Goal: Information Seeking & Learning: Find specific fact

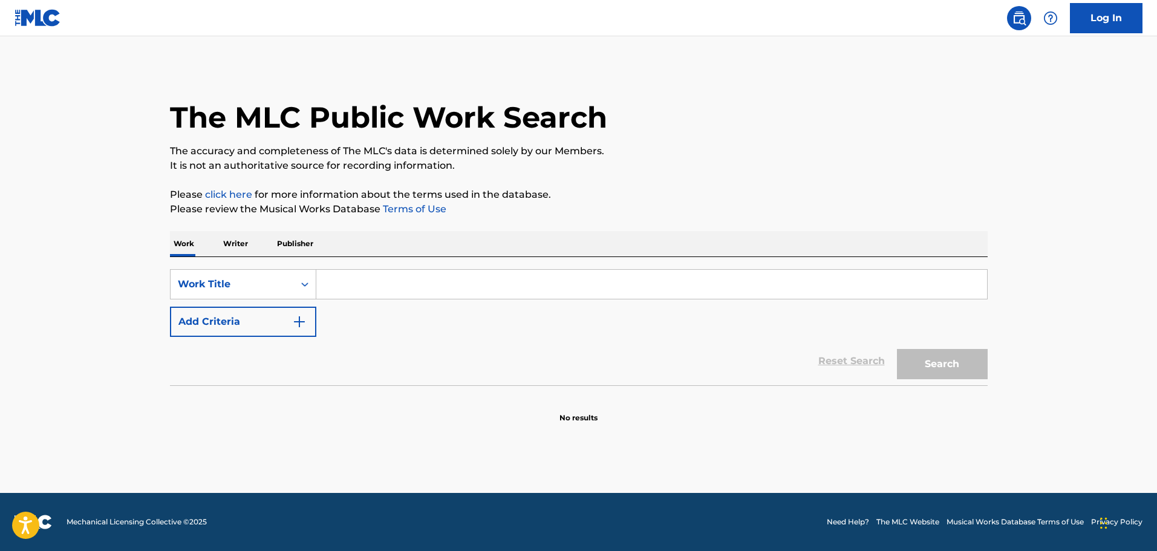
click at [342, 283] on input "Search Form" at bounding box center [651, 284] width 671 height 29
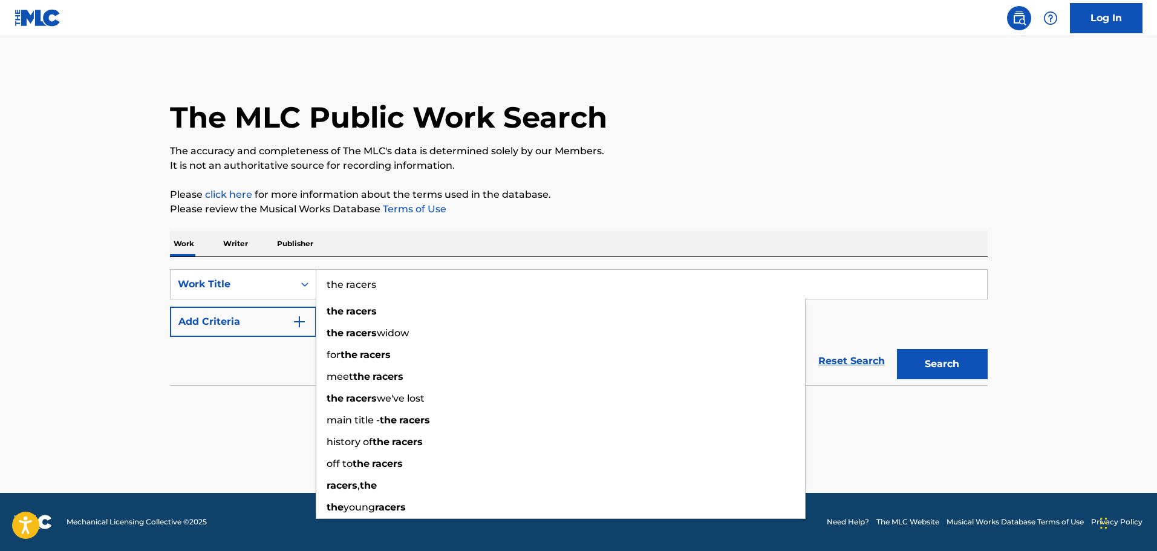
type input "the racers"
click at [897, 349] on button "Search" at bounding box center [942, 364] width 91 height 30
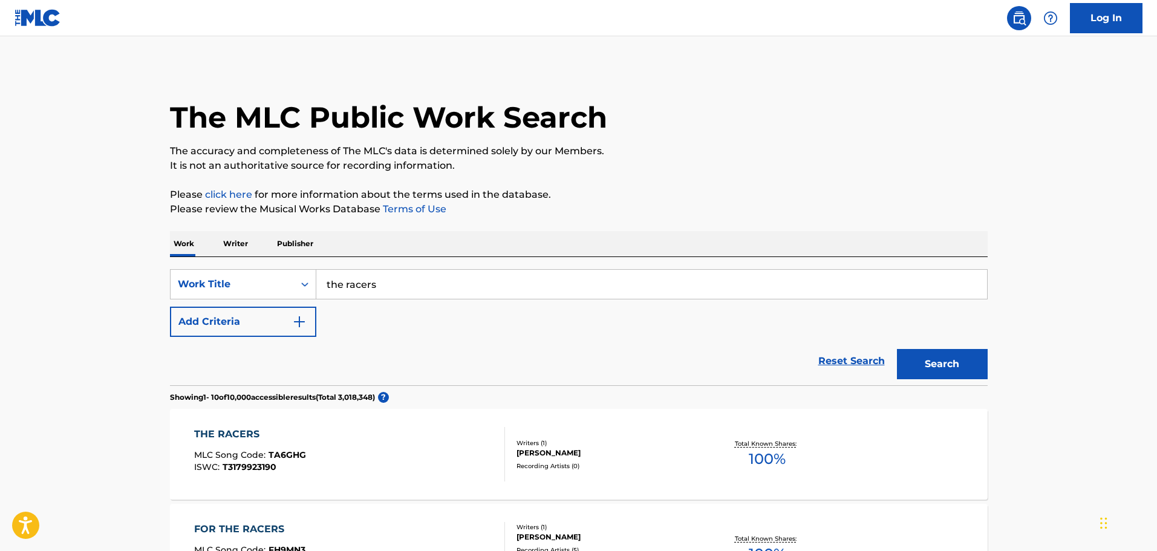
click at [291, 313] on button "Add Criteria" at bounding box center [243, 322] width 146 height 30
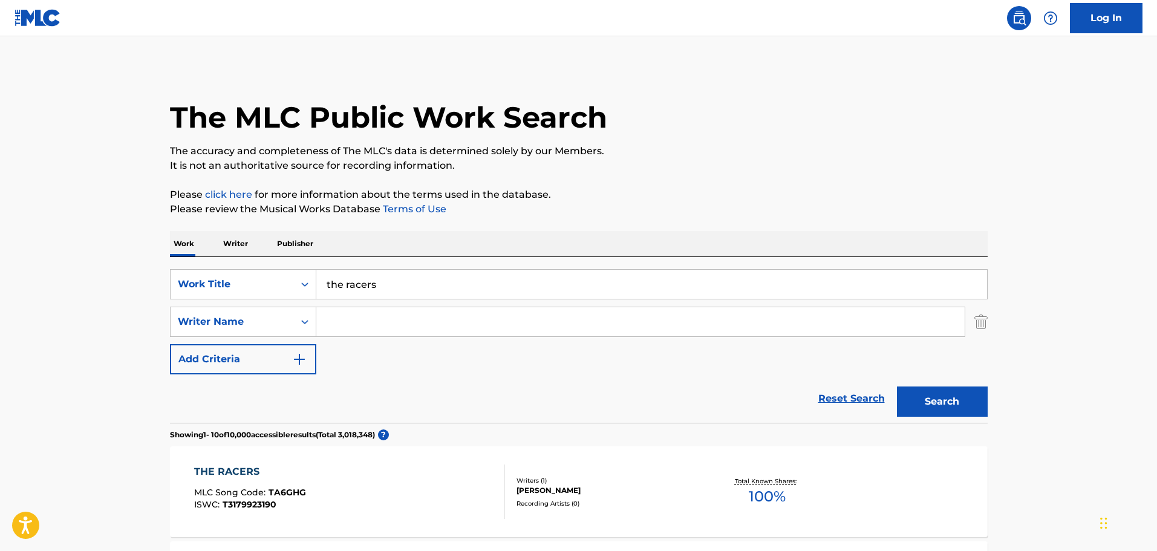
click at [394, 318] on input "Search Form" at bounding box center [640, 321] width 649 height 29
paste input "Alex North"
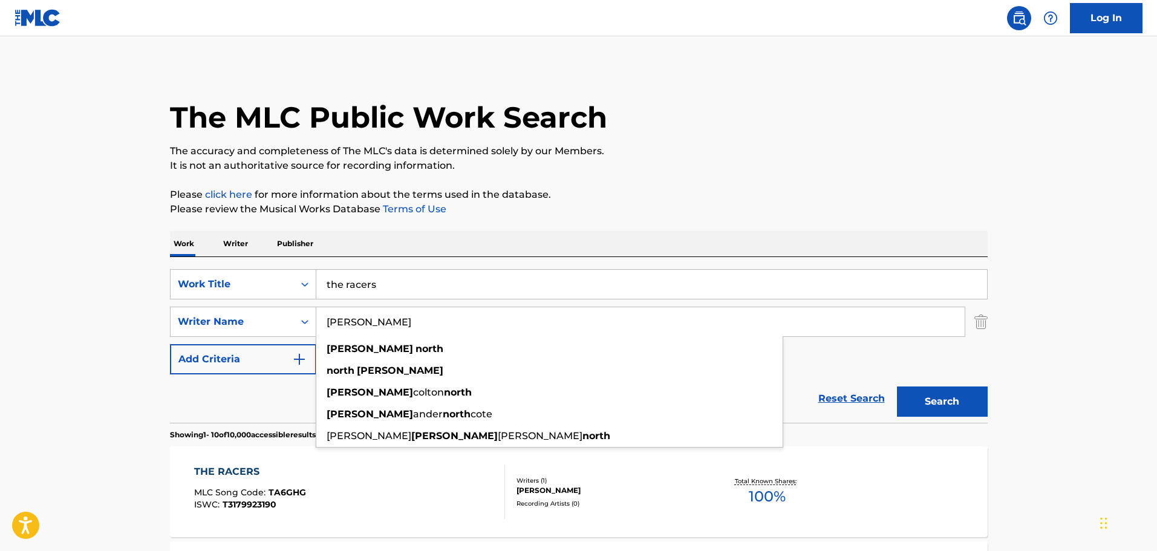
type input "Alex North"
click at [925, 395] on button "Search" at bounding box center [942, 402] width 91 height 30
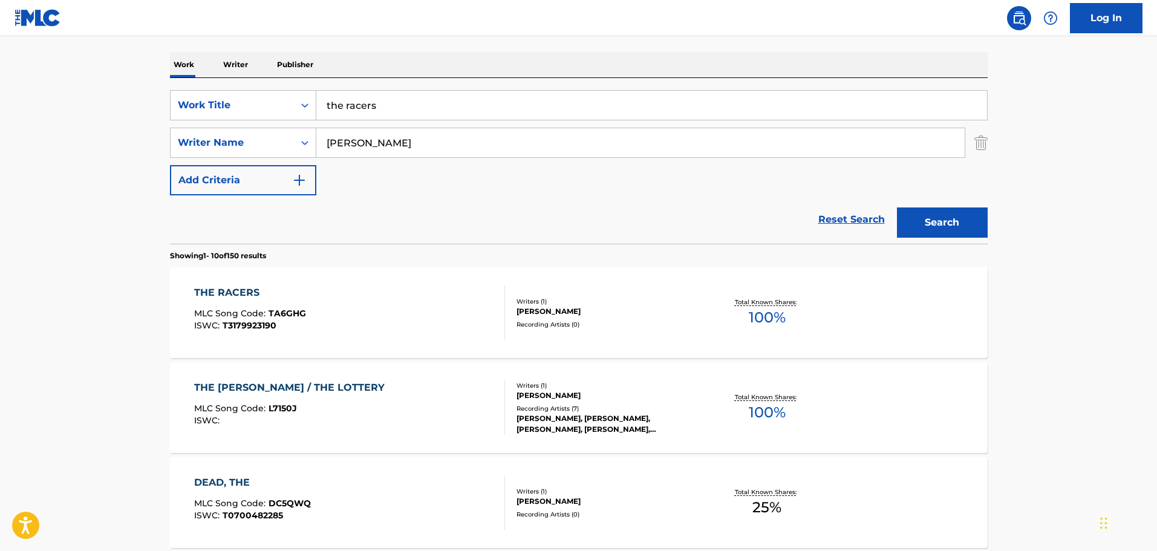
scroll to position [195, 0]
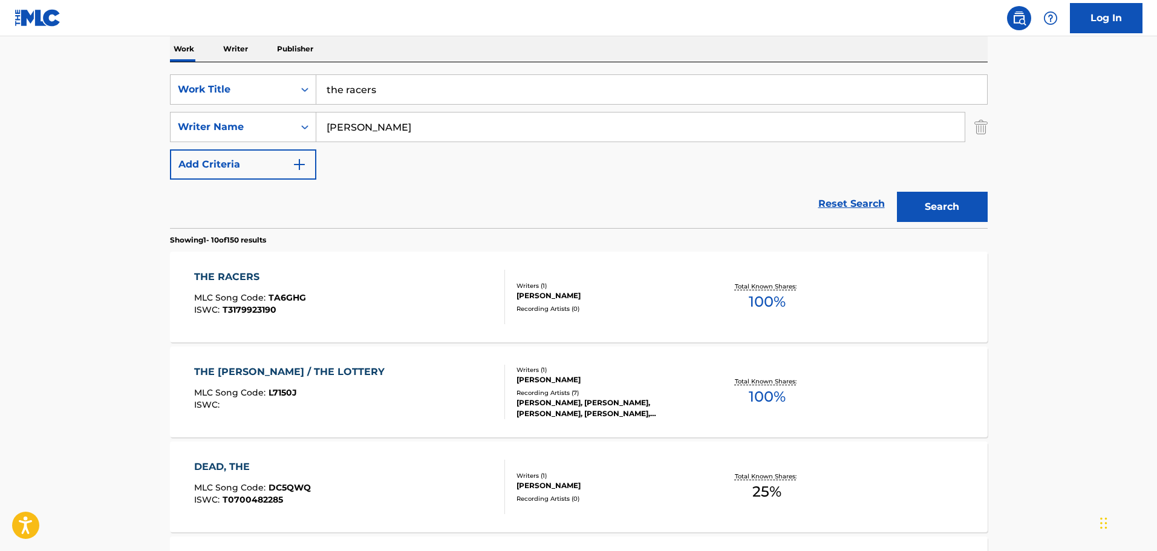
click at [412, 305] on div "THE RACERS MLC Song Code : TA6GHG ISWC : T3179923190" at bounding box center [349, 297] width 311 height 54
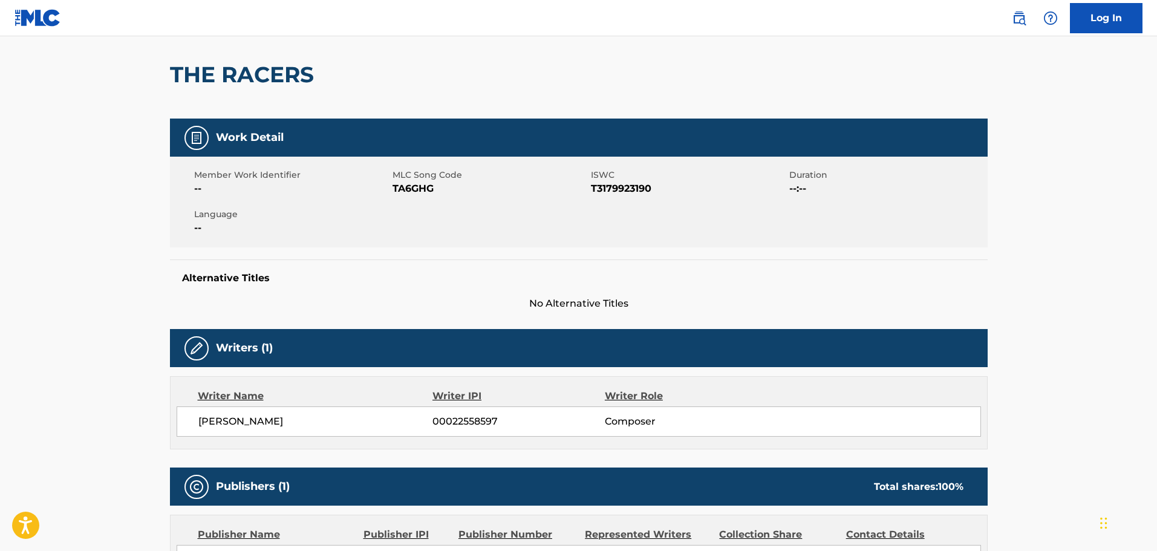
scroll to position [90, 0]
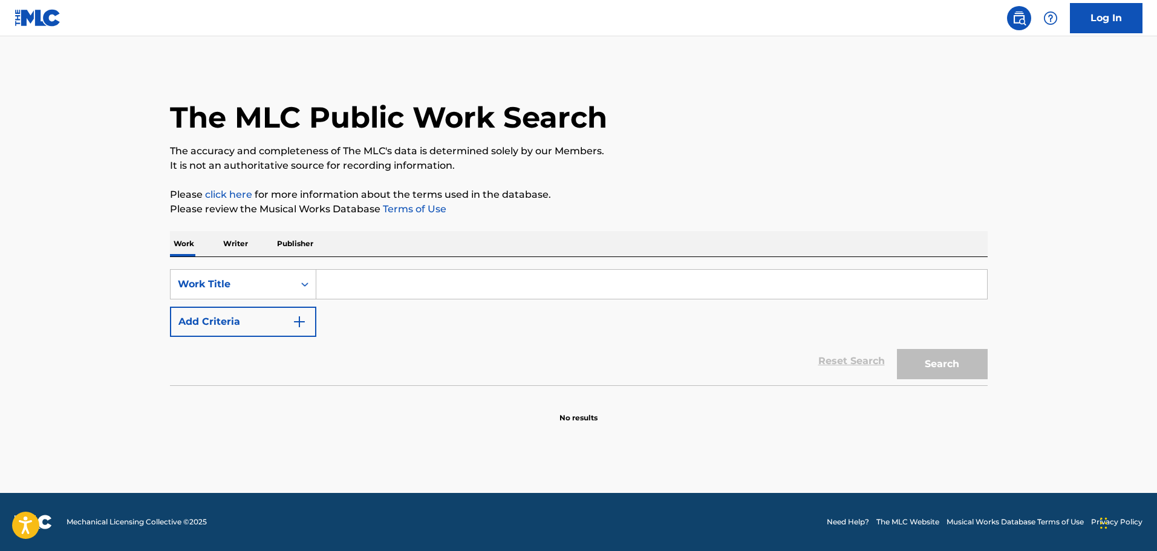
click at [412, 284] on input "Search Form" at bounding box center [651, 284] width 671 height 29
drag, startPoint x: 412, startPoint y: 284, endPoint x: 307, endPoint y: 332, distance: 114.8
click at [307, 333] on button "Add Criteria" at bounding box center [243, 322] width 146 height 30
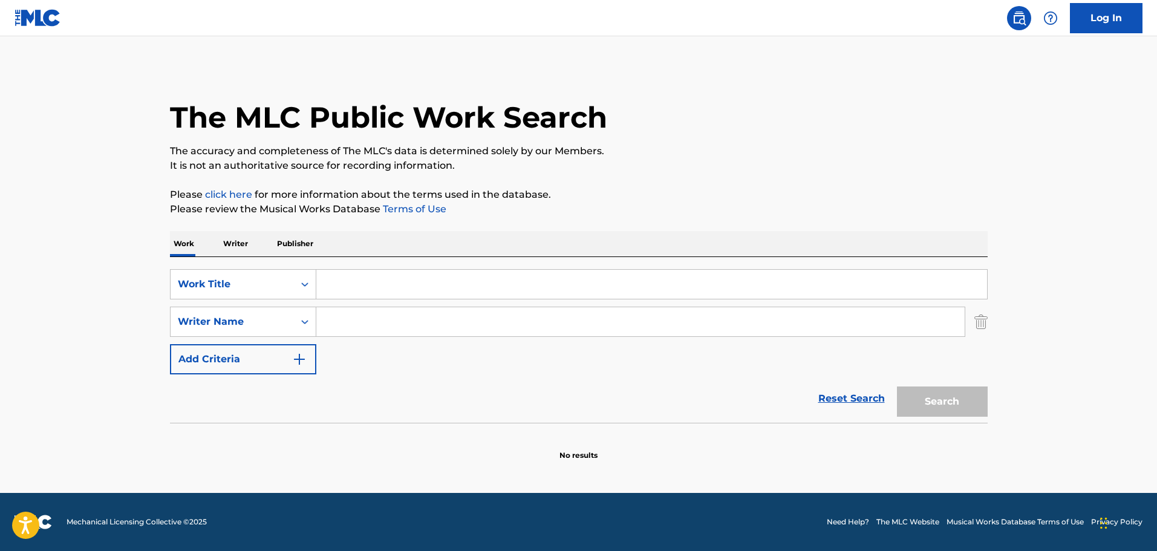
paste input "Goh Misawa"
type input "Goh Misawa"
click at [416, 264] on div "SearchWithCriteriae82498ef-5be8-46bc-a16d-3cb91ab7feb7 Work Title SearchWithCri…" at bounding box center [579, 340] width 818 height 166
click at [408, 280] on input "Search Form" at bounding box center [651, 284] width 671 height 29
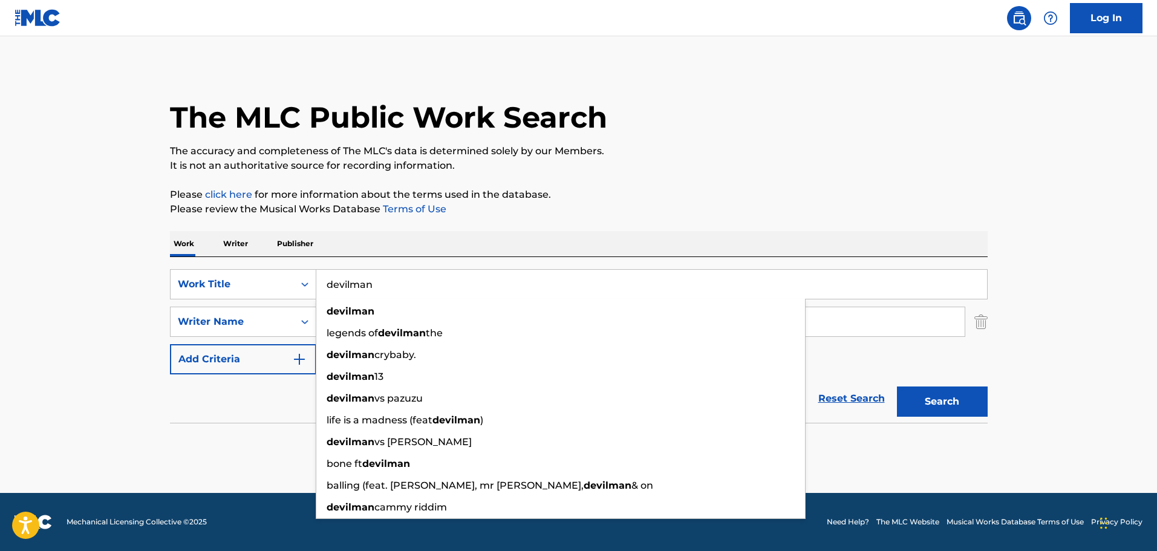
type input "devilman"
click at [897, 387] on button "Search" at bounding box center [942, 402] width 91 height 30
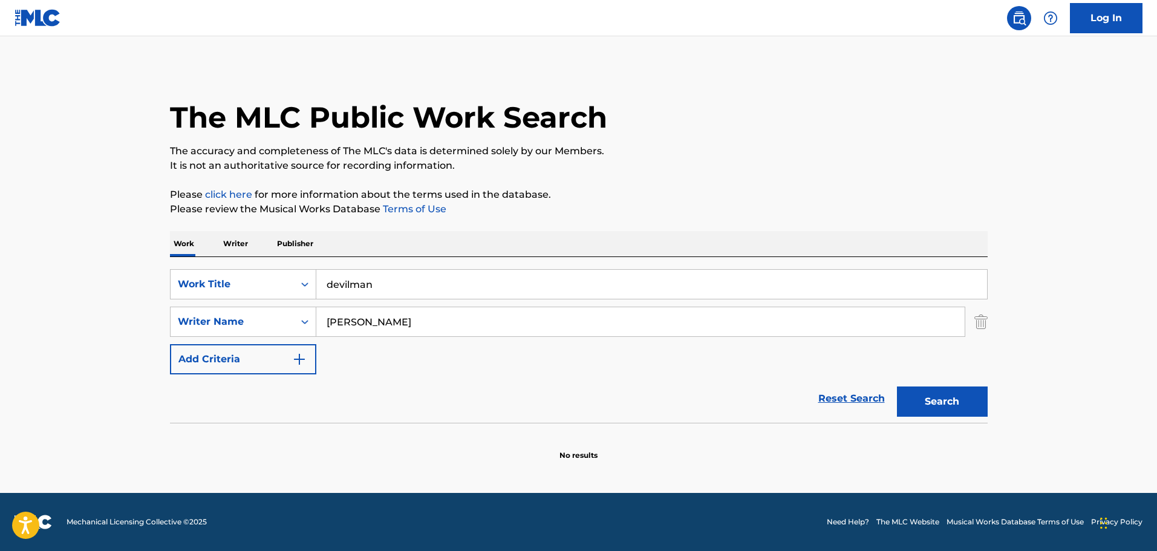
click at [352, 323] on input "Goh Misawa" at bounding box center [640, 321] width 649 height 29
click at [348, 322] on input "Goh Misawa" at bounding box center [640, 321] width 649 height 29
type input "Goh Misawa"
click at [897, 387] on button "Search" at bounding box center [942, 402] width 91 height 30
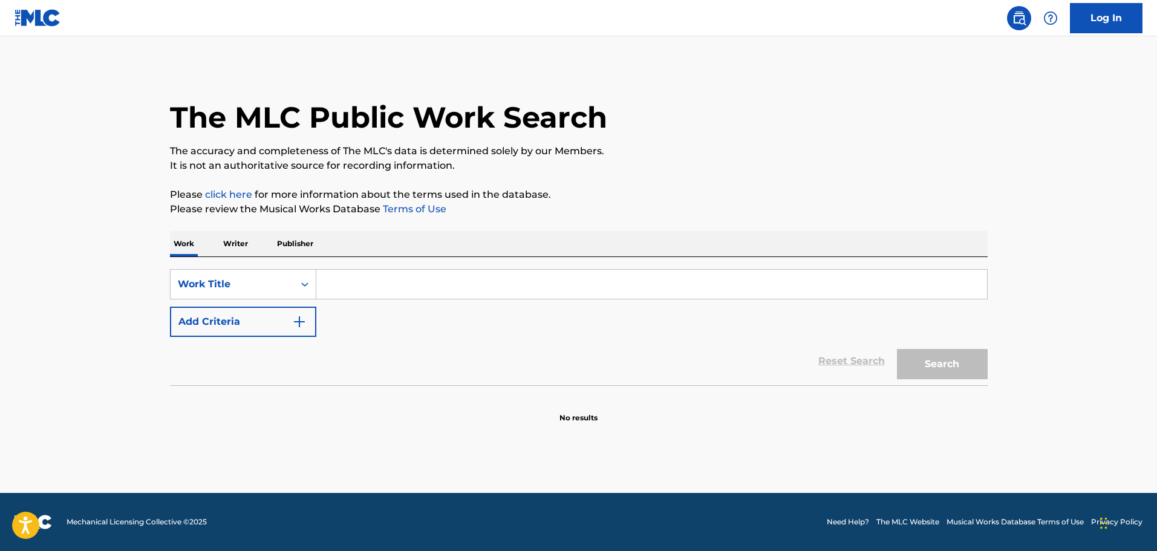
click at [279, 328] on button "Add Criteria" at bounding box center [243, 322] width 146 height 30
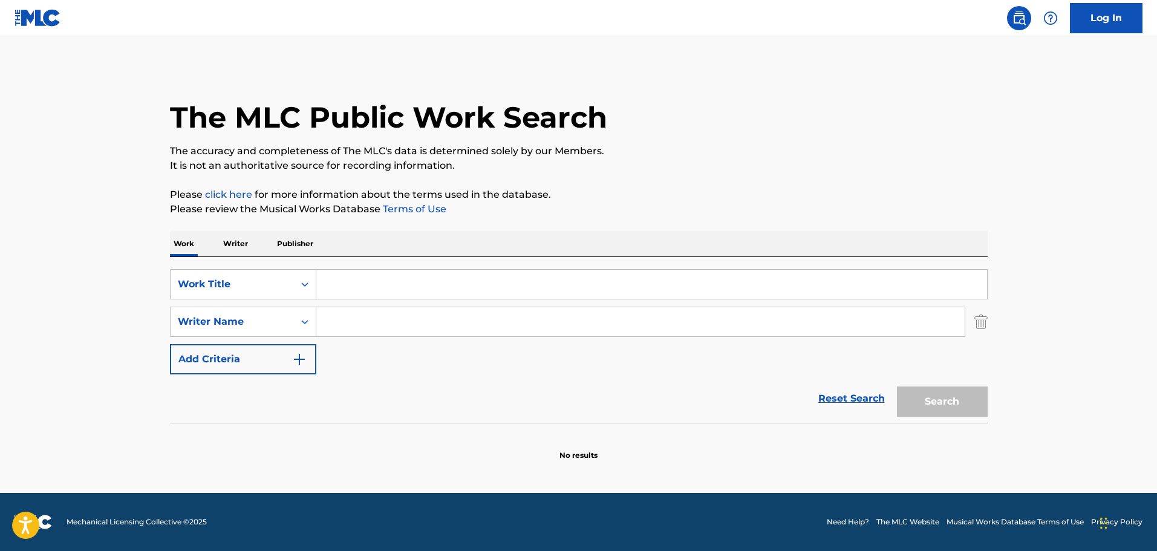
paste input "[PERSON_NAME]"
type input "[PERSON_NAME]"
click at [353, 293] on input "Search Form" at bounding box center [651, 284] width 671 height 29
paste input "Manimal"
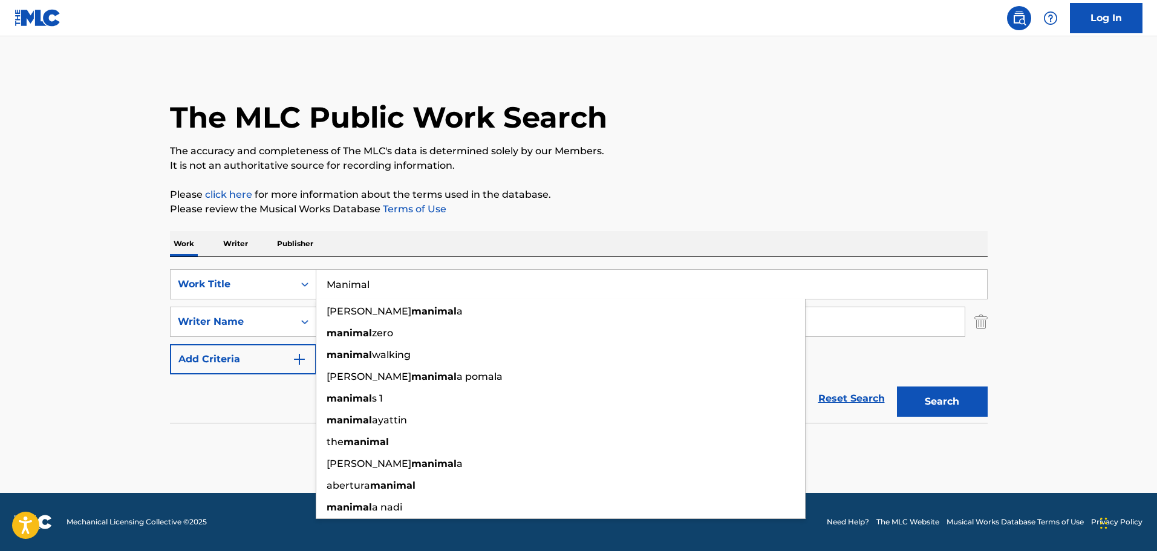
type input "Manimal"
click at [953, 399] on button "Search" at bounding box center [942, 402] width 91 height 30
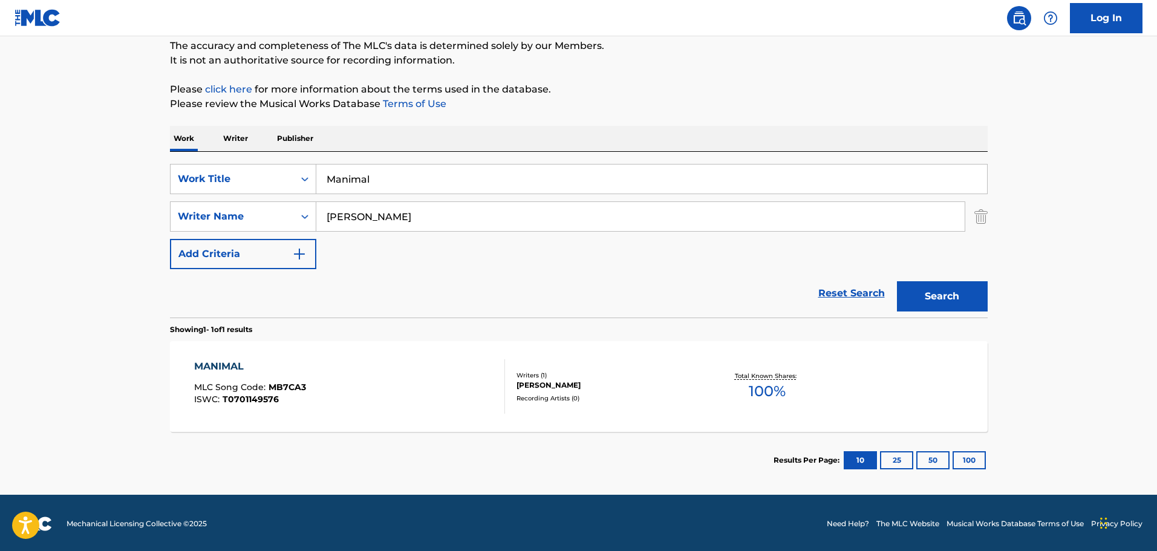
scroll to position [107, 0]
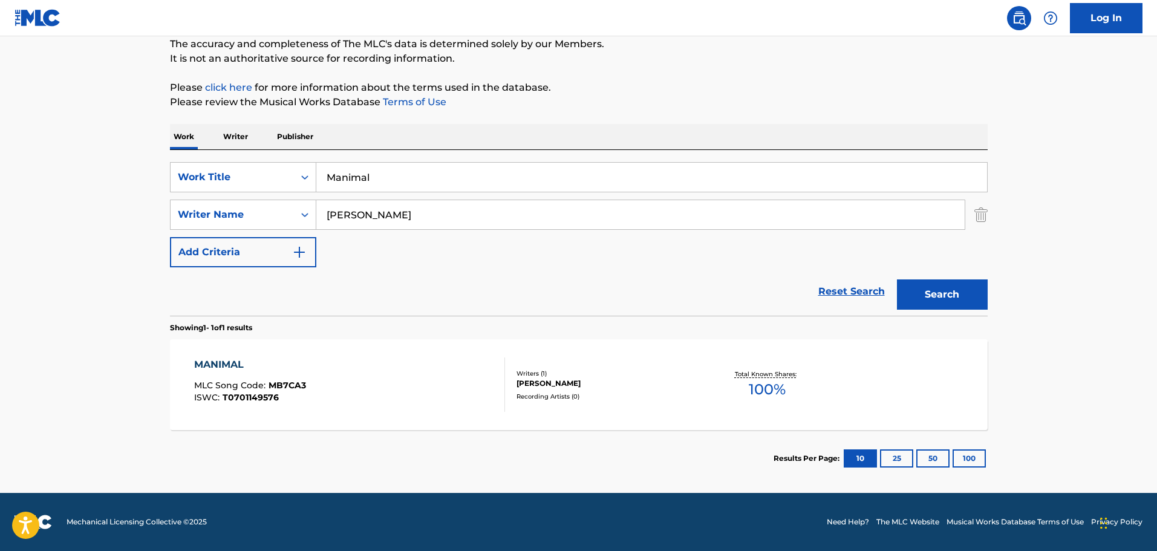
click at [425, 385] on div "MANIMAL MLC Song Code : MB7CA3 ISWC : T0701149576" at bounding box center [349, 385] width 311 height 54
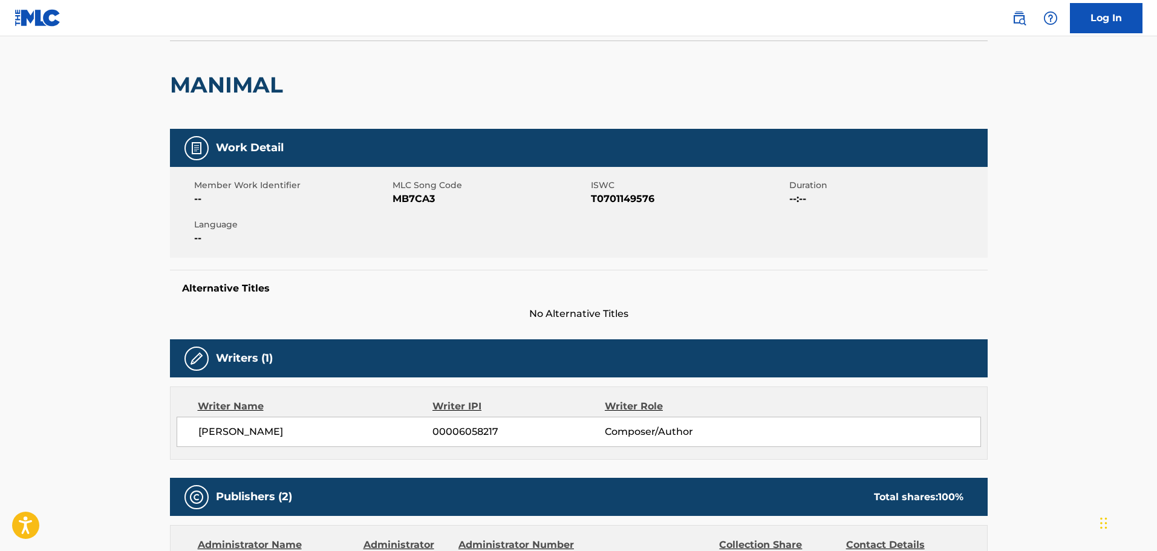
scroll to position [61, 0]
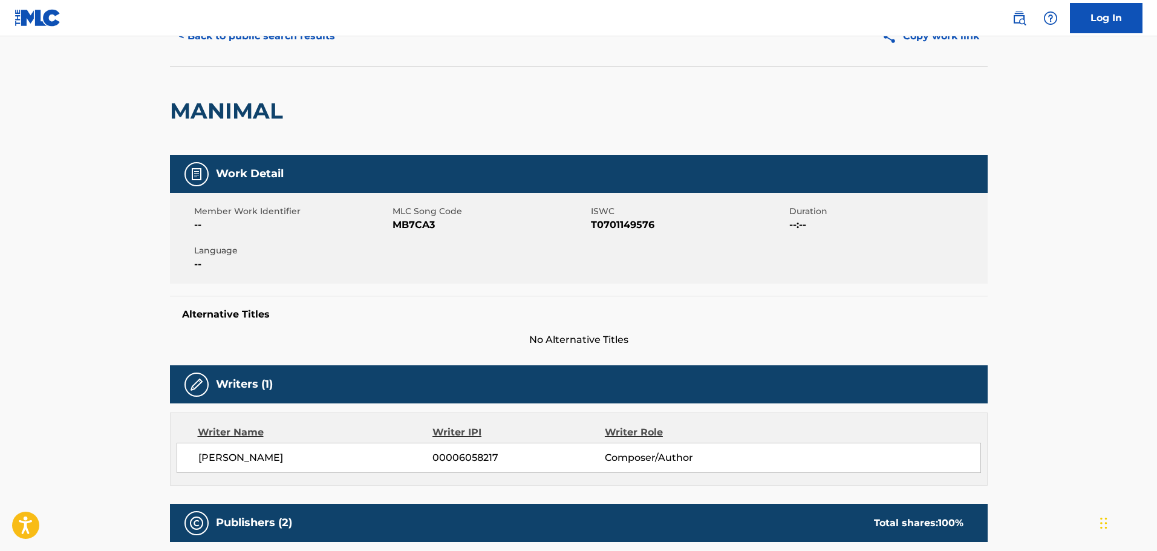
click at [227, 108] on h2 "MANIMAL" at bounding box center [229, 110] width 119 height 27
copy h2 "MANIMAL"
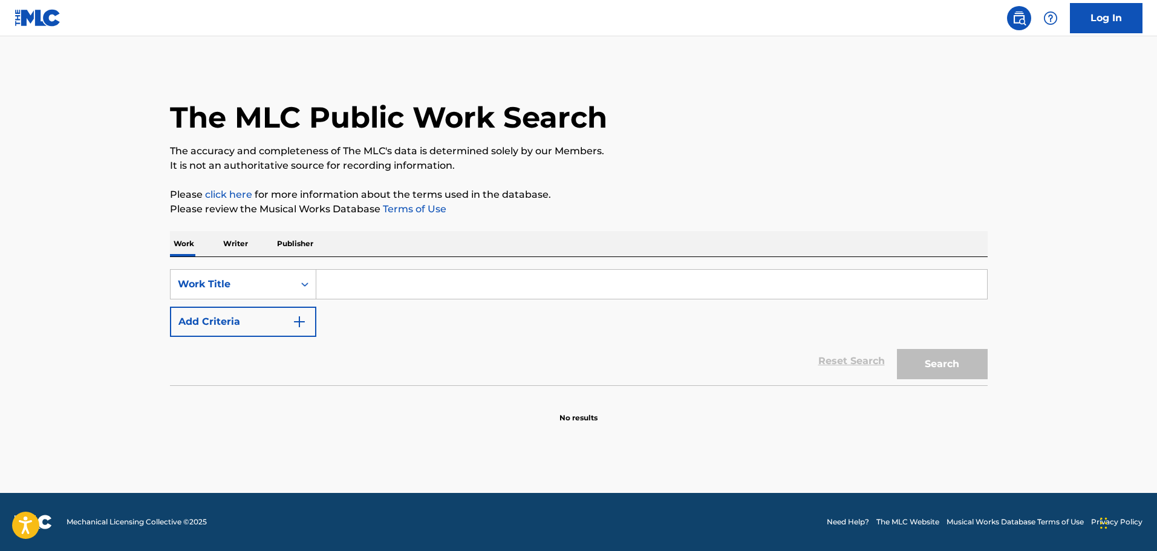
click at [356, 322] on div "SearchWithCriteria79d5cb94-9150-4a62-87a2-8e089f295b7a Work Title Add Criteria" at bounding box center [579, 303] width 818 height 68
click at [316, 321] on button "Add Criteria" at bounding box center [243, 322] width 146 height 30
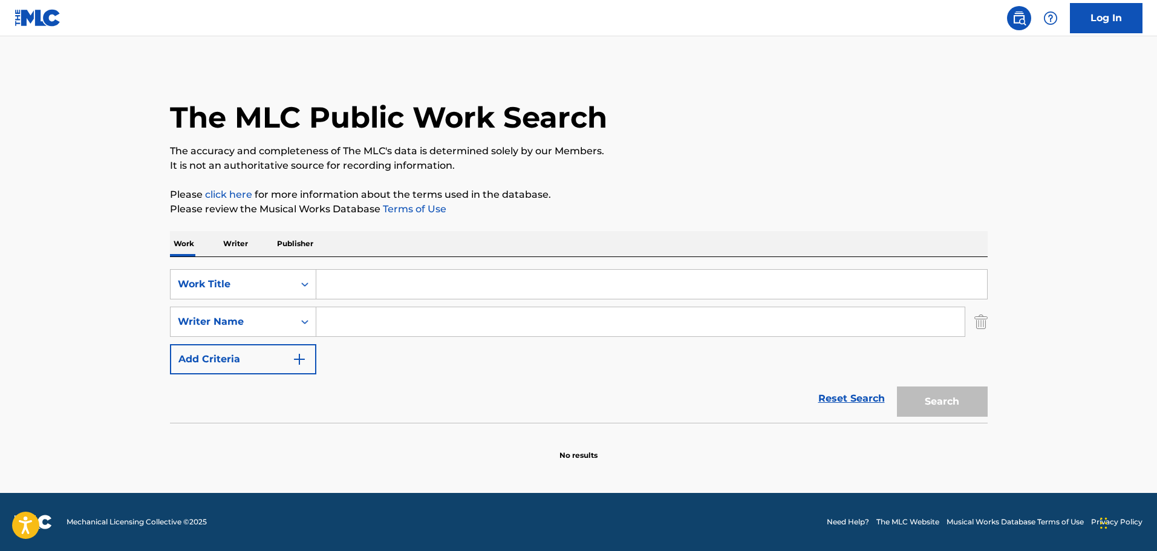
click at [332, 322] on input "Search Form" at bounding box center [640, 321] width 649 height 29
paste input "theme Jerry Goldsmith"
type input "theme Jerry Goldsmith"
click at [378, 295] on input "Search Form" at bounding box center [651, 284] width 671 height 29
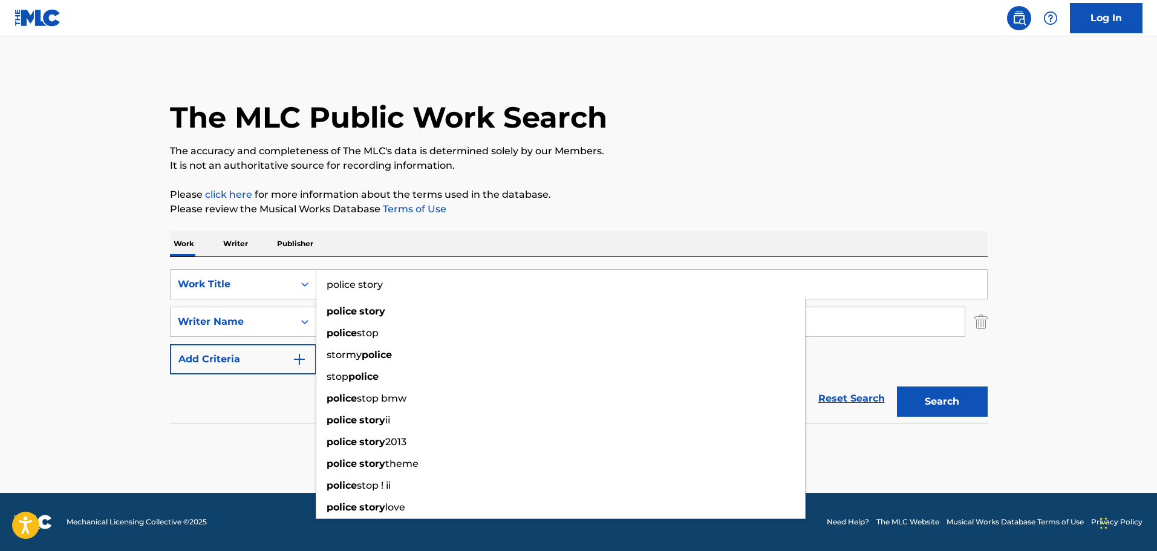
type input "police story"
click at [897, 387] on button "Search" at bounding box center [942, 402] width 91 height 30
click at [972, 396] on button "Search" at bounding box center [942, 402] width 91 height 30
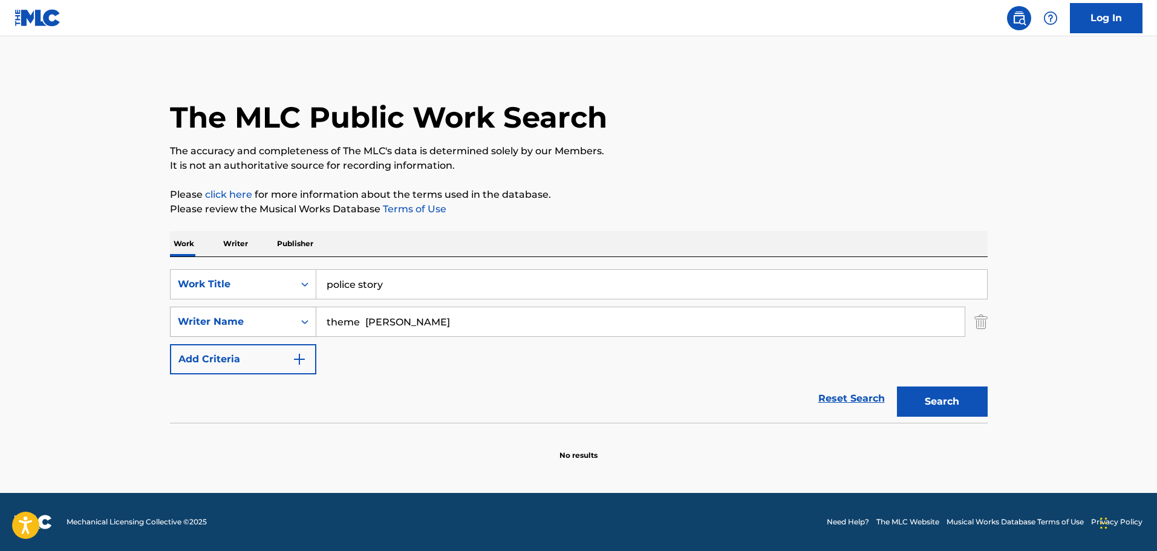
drag, startPoint x: 364, startPoint y: 326, endPoint x: 275, endPoint y: 326, distance: 88.3
click at [276, 326] on div "SearchWithCriteria5d928871-4790-4c6e-a3d5-96c70bec83ff Writer Name theme Jerry …" at bounding box center [579, 322] width 818 height 30
click at [433, 350] on div "jerry goldsmith" at bounding box center [549, 349] width 466 height 22
type input "jerry goldsmith"
click at [924, 402] on button "Search" at bounding box center [942, 402] width 91 height 30
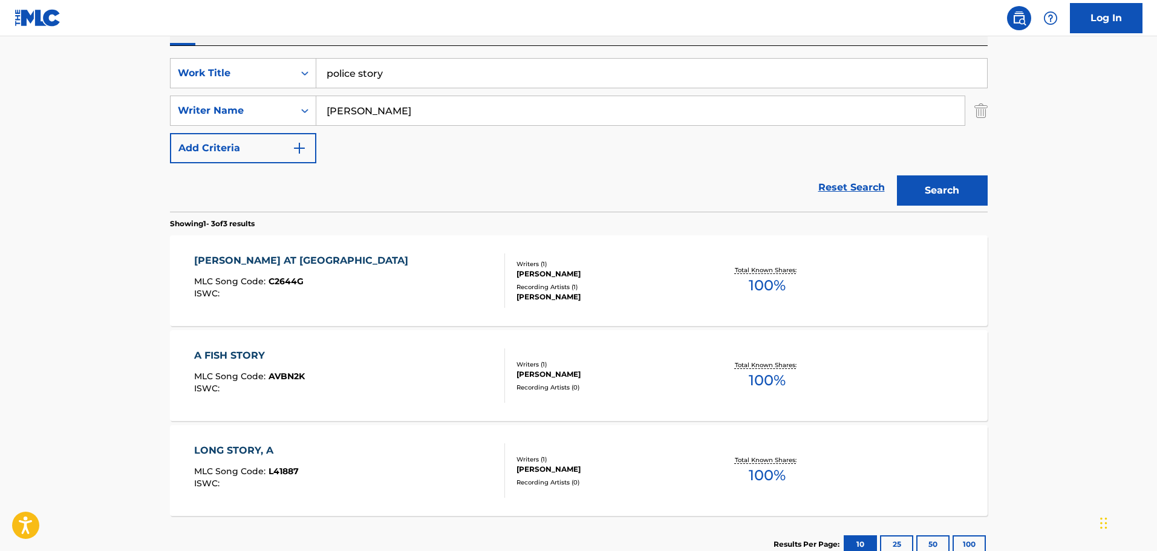
scroll to position [242, 0]
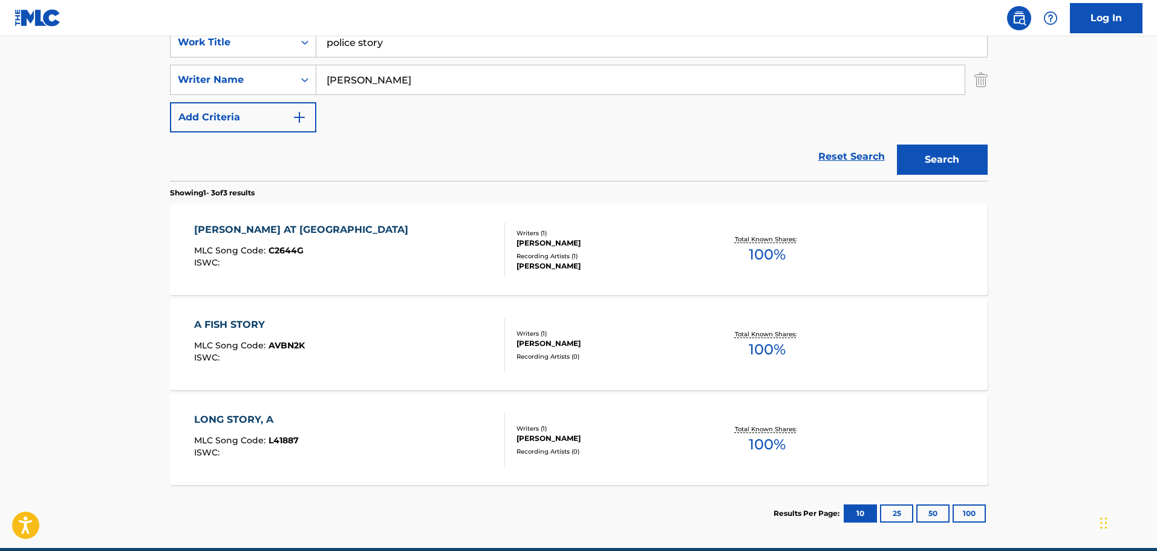
click at [371, 263] on div "CATHERINE AT POLICE STATION MLC Song Code : C2644G ISWC :" at bounding box center [349, 250] width 311 height 54
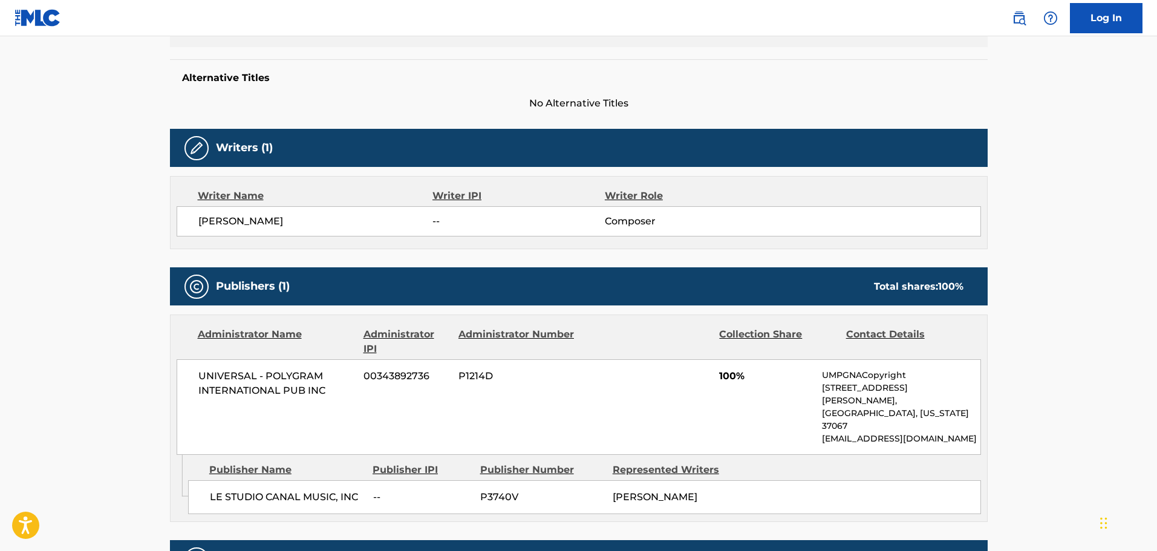
scroll to position [303, 0]
